Goal: Communication & Community: Answer question/provide support

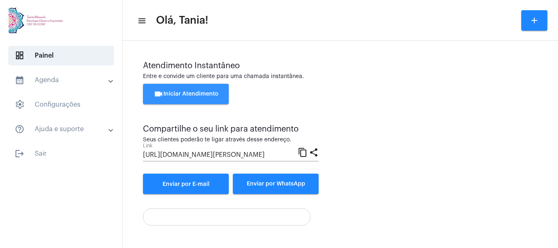
click at [187, 94] on span "videocam Iniciar Atendimento" at bounding box center [186, 94] width 65 height 6
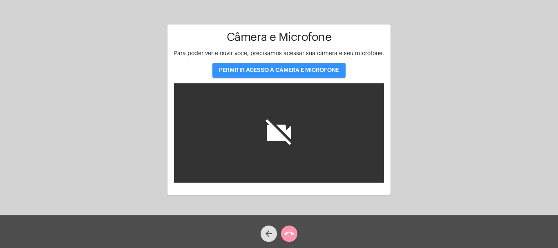
click at [277, 71] on span "PERMITIR ACESSO À CÂMERA E MICROFONE" at bounding box center [279, 70] width 120 height 6
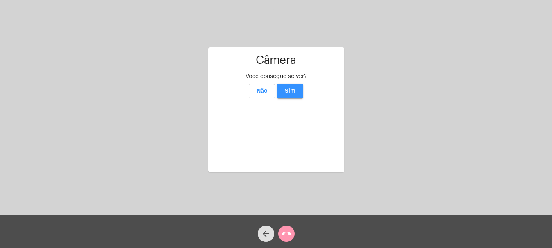
click at [294, 88] on span "Sim" at bounding box center [290, 91] width 11 height 6
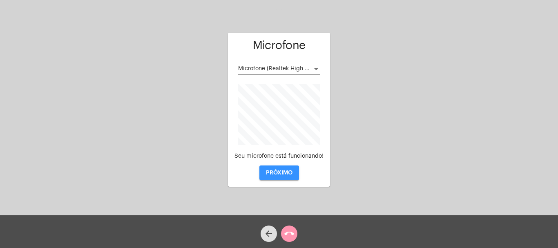
click at [279, 172] on span "PRÓXIMO" at bounding box center [279, 173] width 27 height 6
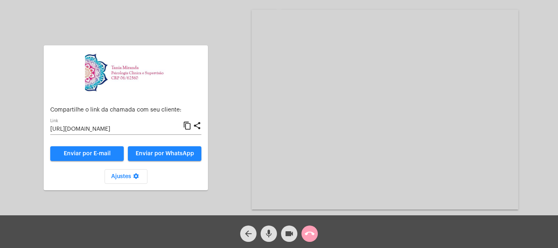
click at [310, 233] on mat-icon "call_end" at bounding box center [310, 234] width 10 height 10
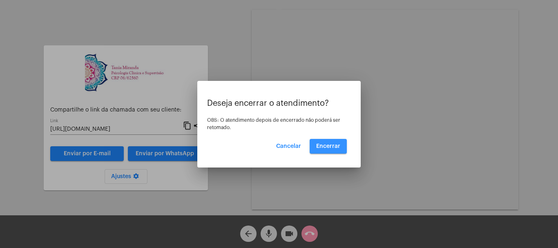
click at [328, 146] on span "Encerrar" at bounding box center [328, 146] width 24 height 6
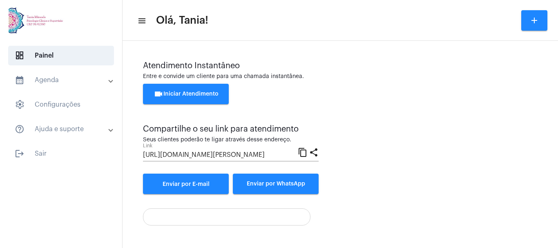
scroll to position [57, 0]
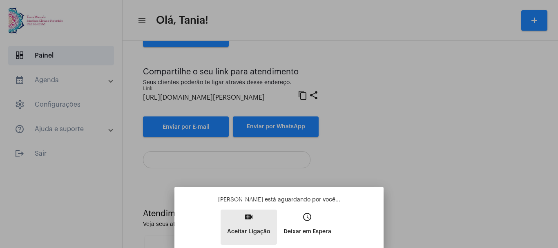
click at [248, 216] on mat-icon "video_call" at bounding box center [249, 217] width 10 height 10
